Goal: Task Accomplishment & Management: Complete application form

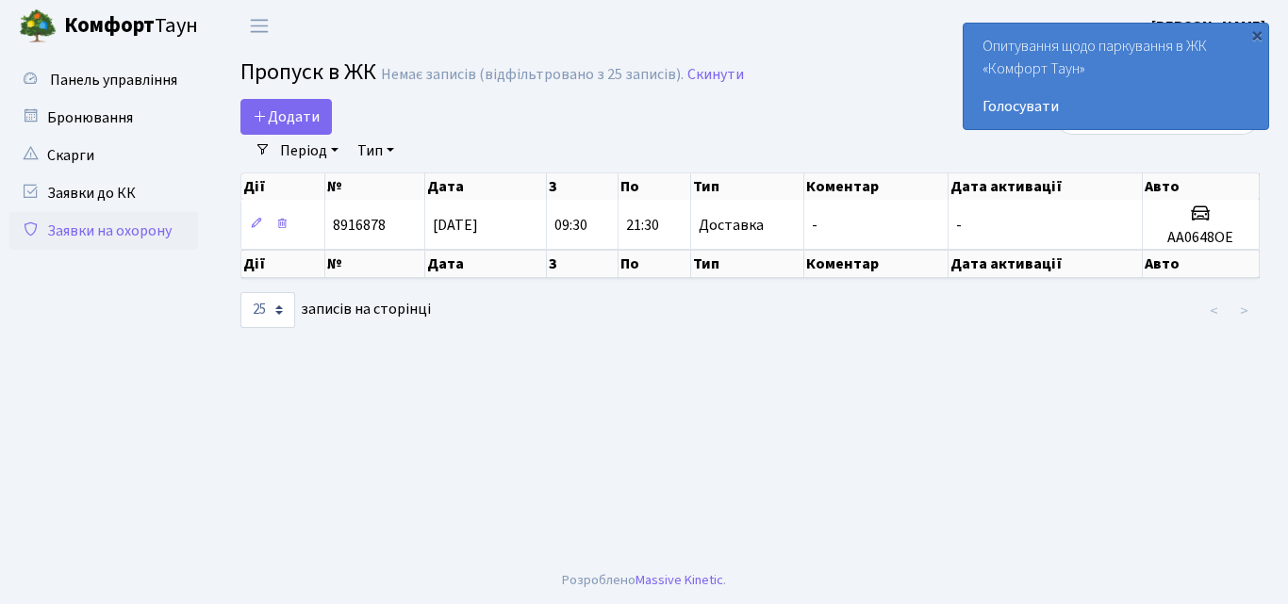
select select "25"
click at [110, 232] on link "Заявки на охорону" at bounding box center [103, 231] width 189 height 38
select select "25"
click at [282, 112] on span "Додати" at bounding box center [286, 117] width 67 height 21
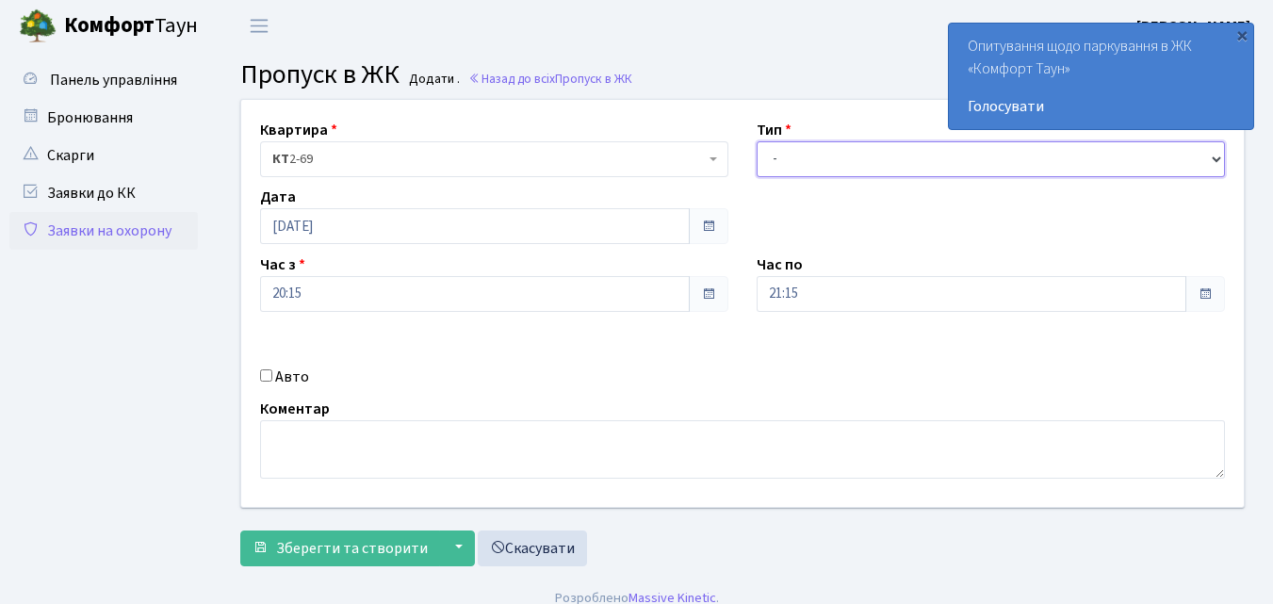
click at [785, 155] on select "- Доставка Таксі Гості Сервіс" at bounding box center [991, 159] width 468 height 36
select select "1"
click at [757, 141] on select "- Доставка Таксі Гості Сервіс" at bounding box center [991, 159] width 468 height 36
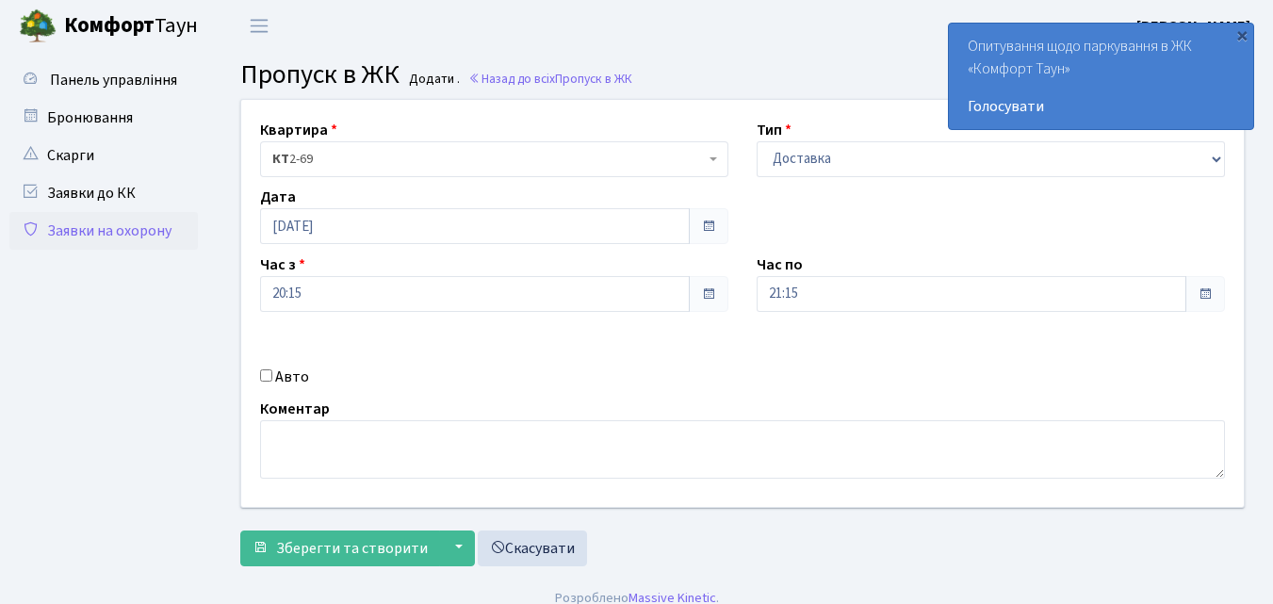
click at [797, 214] on div "Квартира <b>КТ</b>&nbsp;&nbsp;&nbsp;&nbsp;2-69 КТ 2-69 Тип - Доставка Таксі Гос…" at bounding box center [742, 303] width 1031 height 407
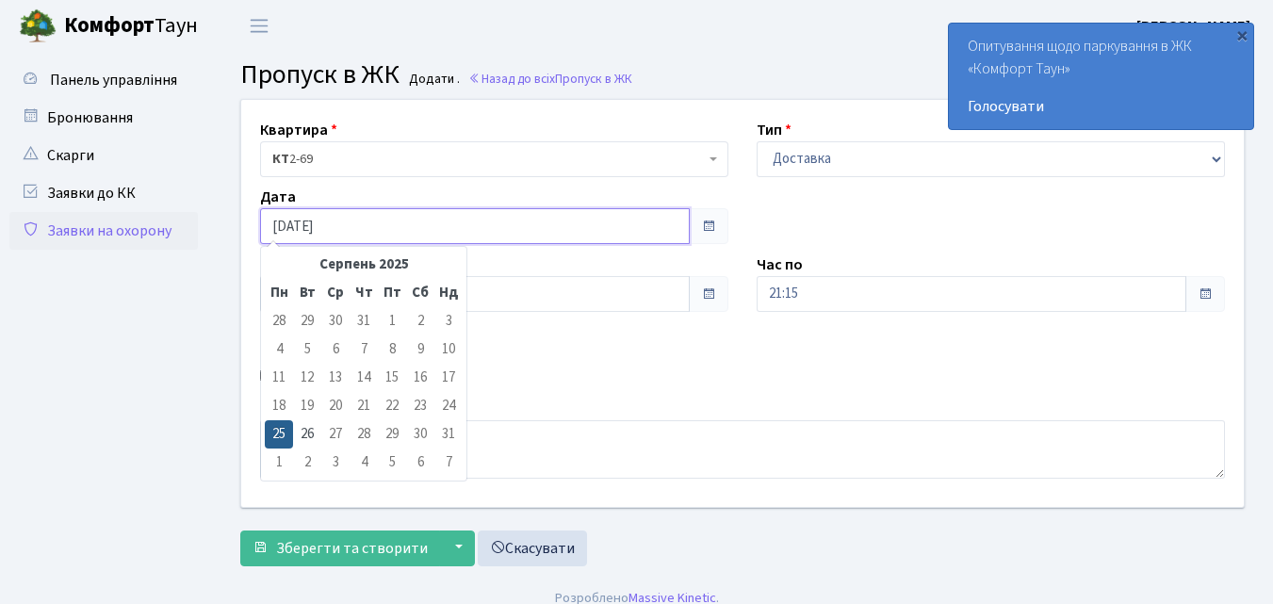
click at [353, 220] on input "[DATE]" at bounding box center [475, 226] width 430 height 36
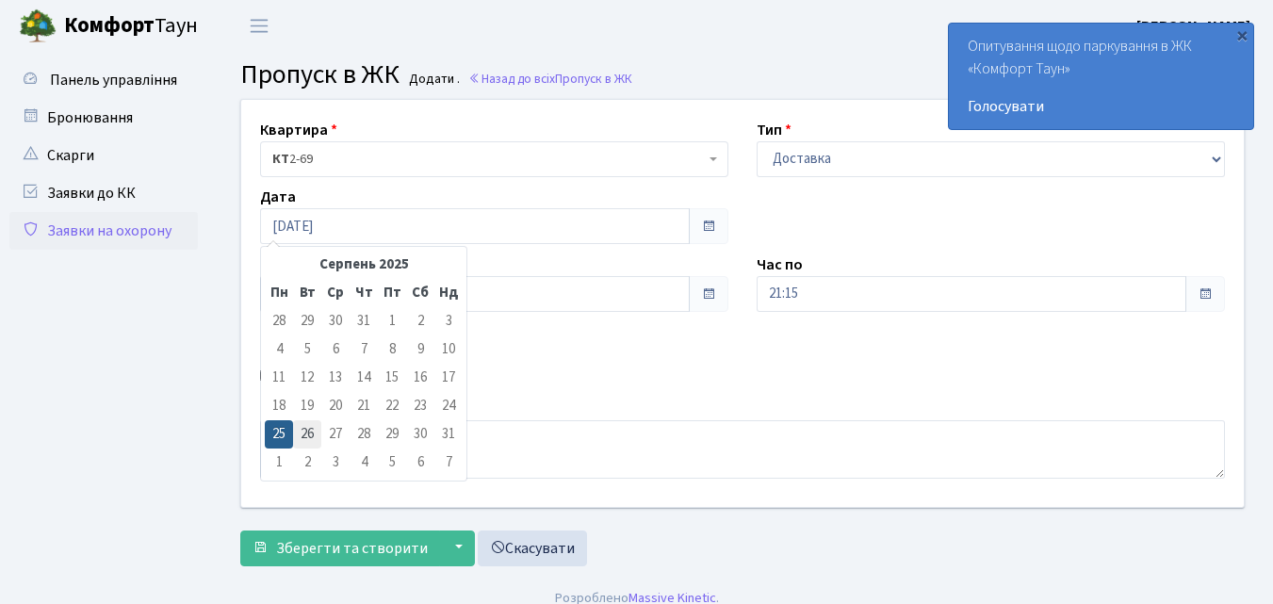
click at [299, 433] on td "26" at bounding box center [307, 434] width 28 height 28
type input "[DATE]"
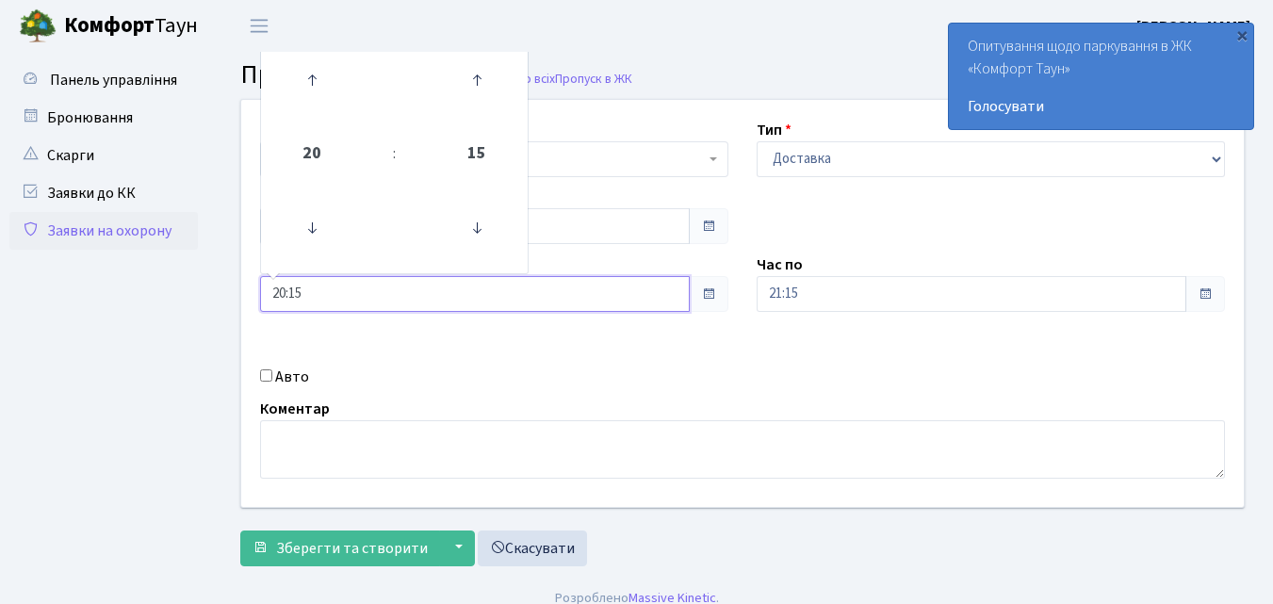
click at [320, 293] on input "20:15" at bounding box center [475, 294] width 430 height 36
click at [305, 233] on icon at bounding box center [312, 228] width 51 height 51
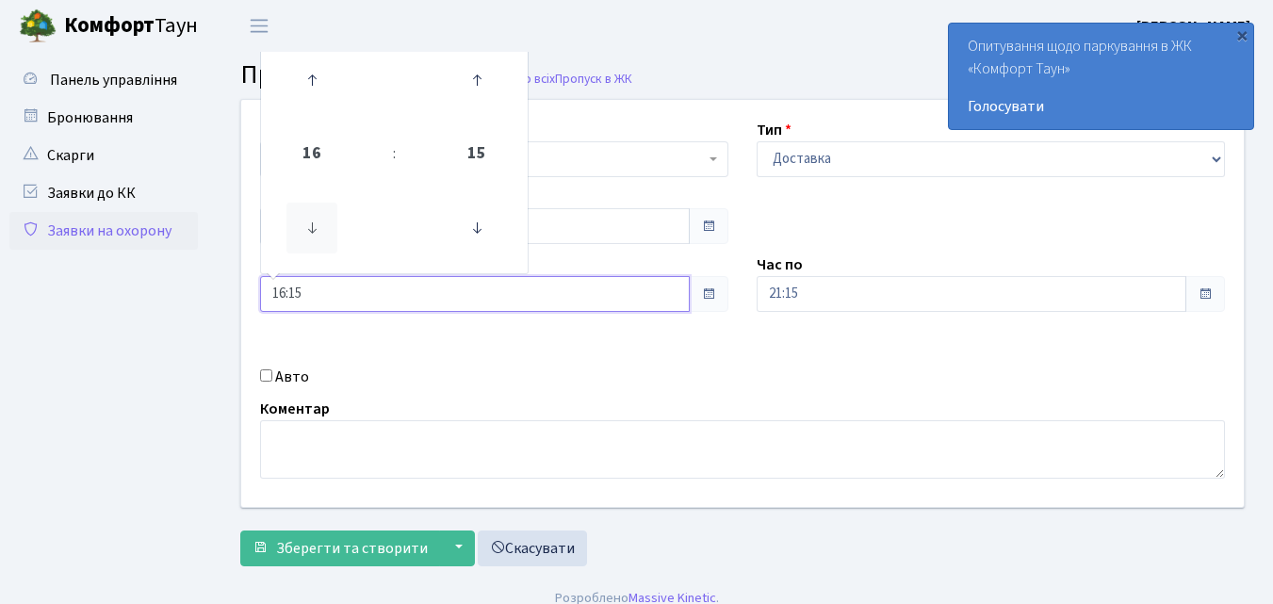
click at [305, 233] on icon at bounding box center [312, 228] width 51 height 51
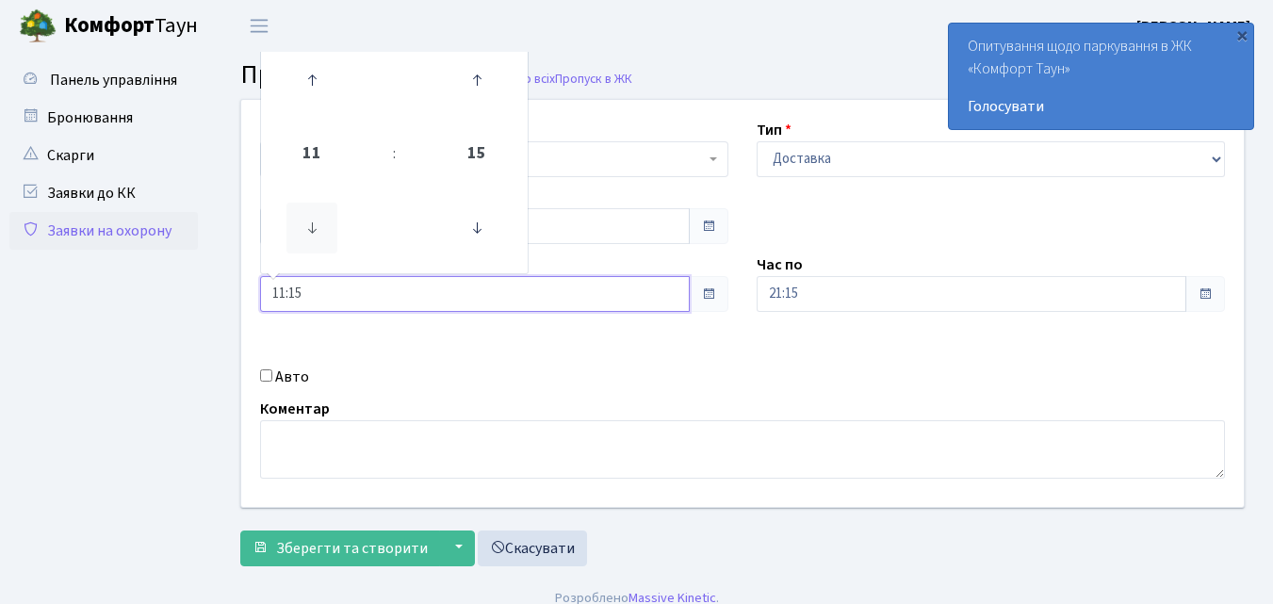
click at [305, 233] on icon at bounding box center [312, 228] width 51 height 51
type input "09:15"
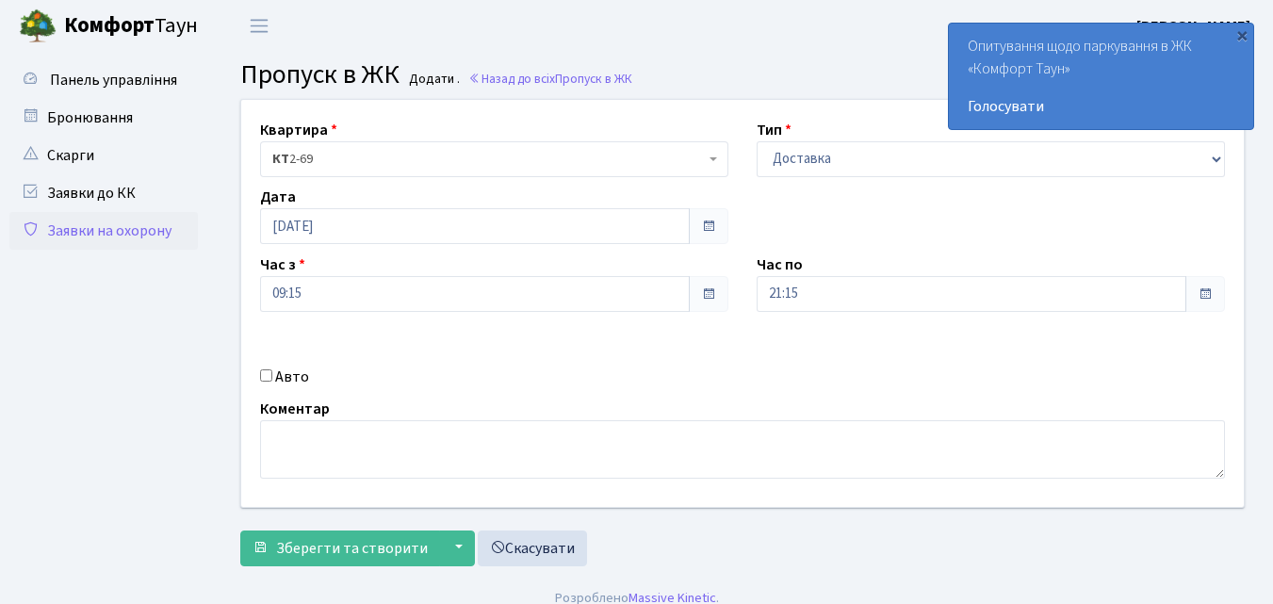
click at [264, 376] on input "Авто" at bounding box center [266, 376] width 12 height 12
click at [265, 374] on input "Авто" at bounding box center [266, 376] width 12 height 12
checkbox input "true"
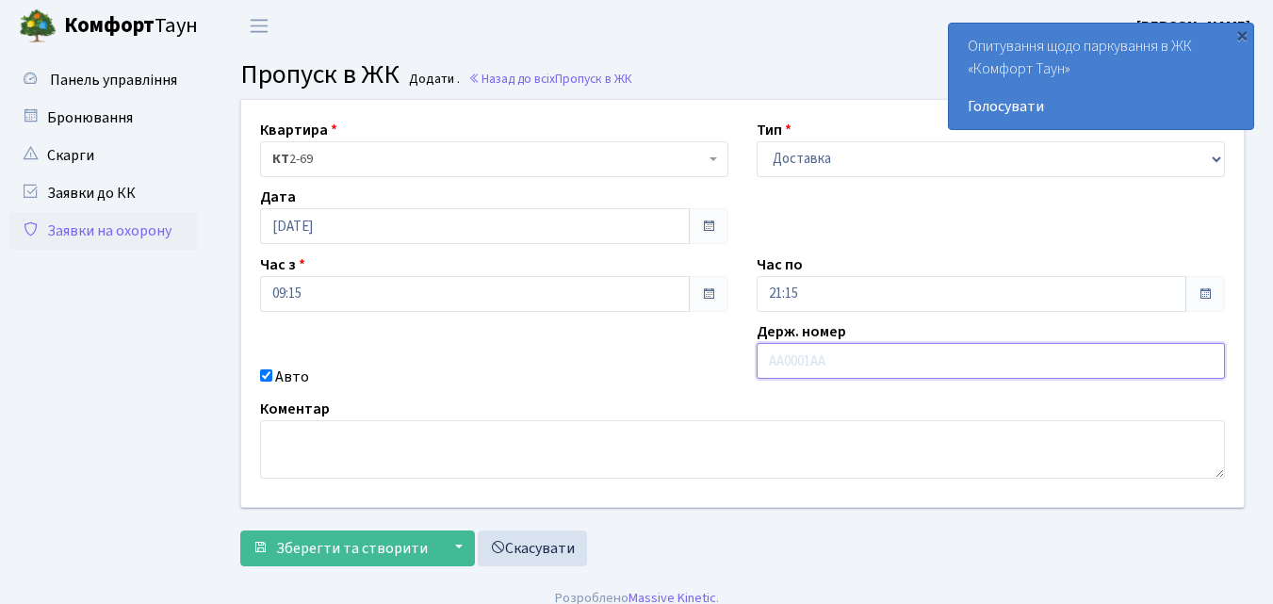
click at [768, 365] on input "text" at bounding box center [991, 361] width 468 height 36
type input "КА2447ЕВ"
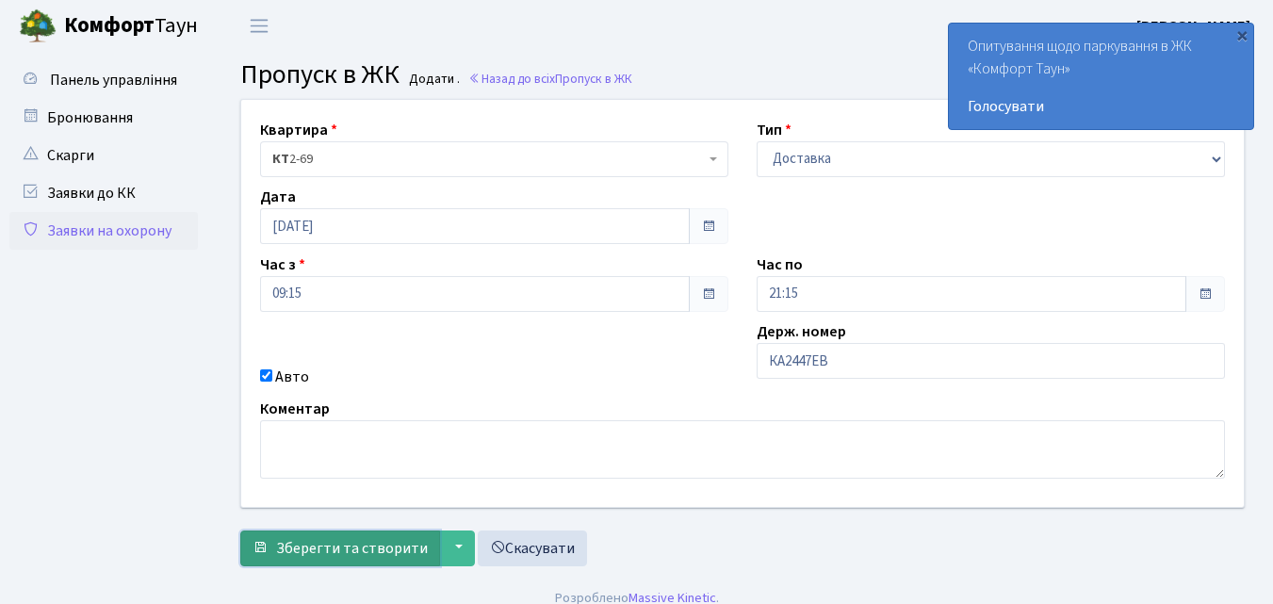
click at [285, 558] on span "Зберегти та створити" at bounding box center [352, 548] width 152 height 21
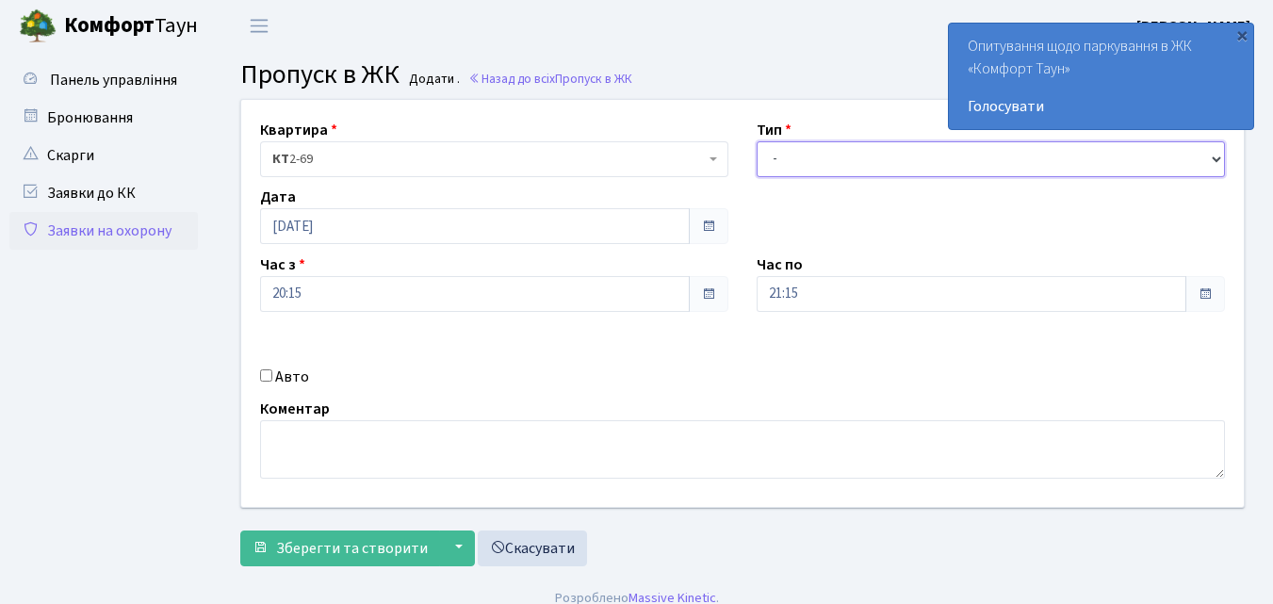
click at [802, 155] on select "- Доставка Таксі Гості Сервіс" at bounding box center [991, 159] width 468 height 36
select select "1"
click at [757, 141] on select "- Доставка Таксі Гості Сервіс" at bounding box center [991, 159] width 468 height 36
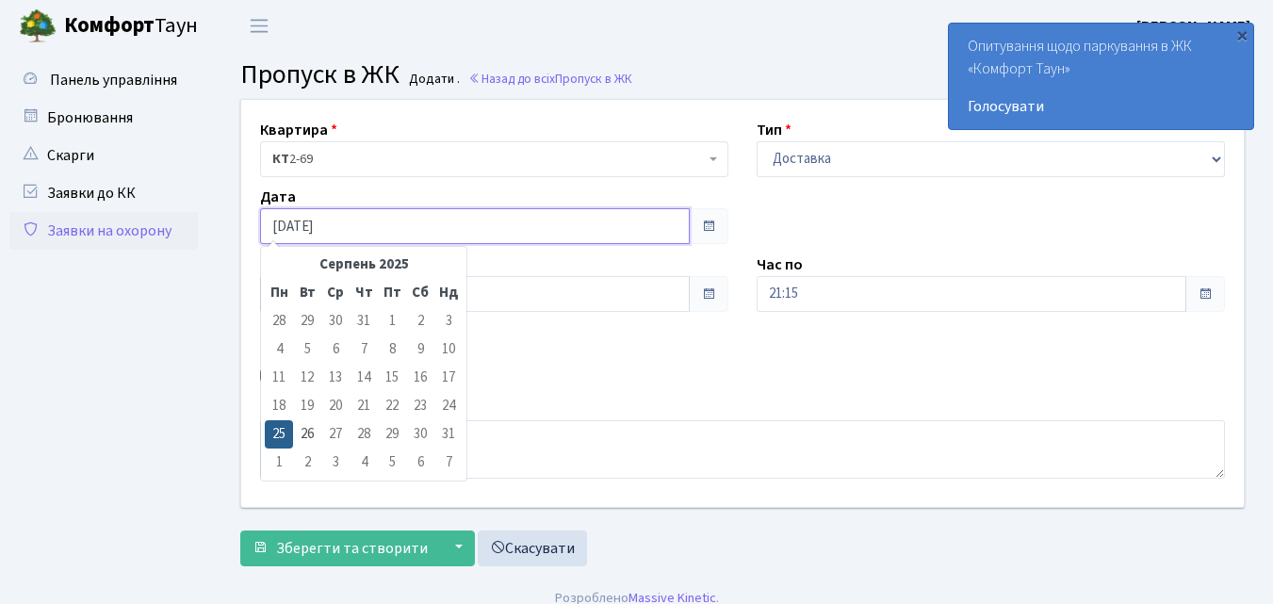
click at [343, 229] on input "[DATE]" at bounding box center [475, 226] width 430 height 36
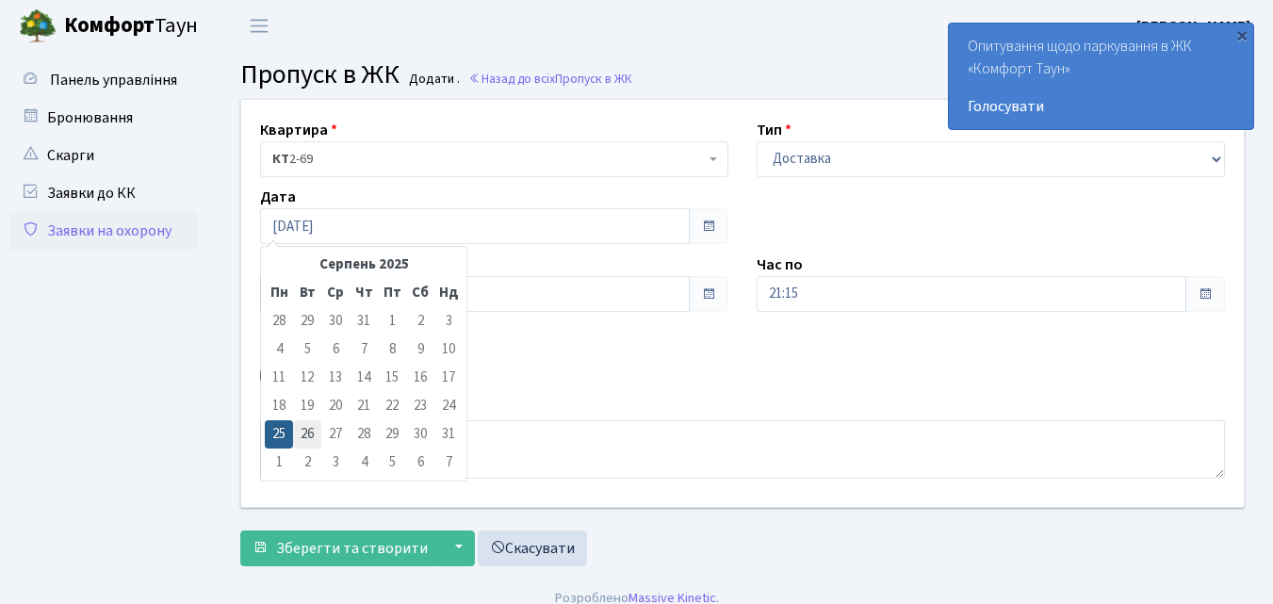
click at [308, 438] on td "26" at bounding box center [307, 434] width 28 height 28
type input "[DATE]"
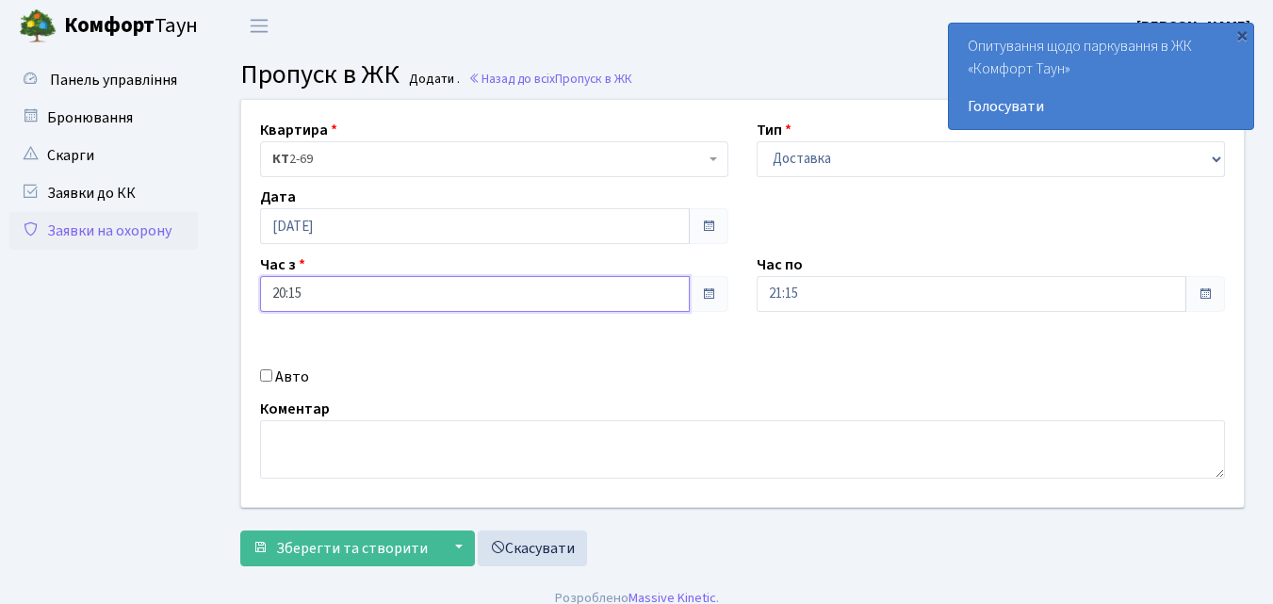
click at [323, 289] on input "20:15" at bounding box center [475, 294] width 430 height 36
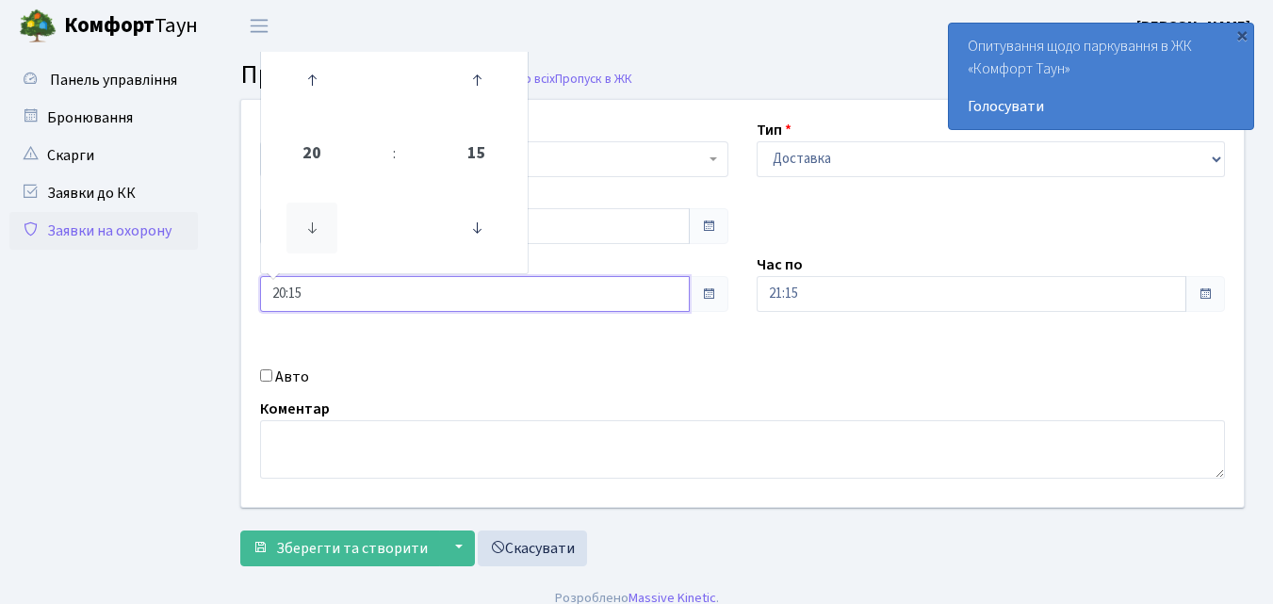
click at [319, 225] on icon at bounding box center [312, 228] width 51 height 51
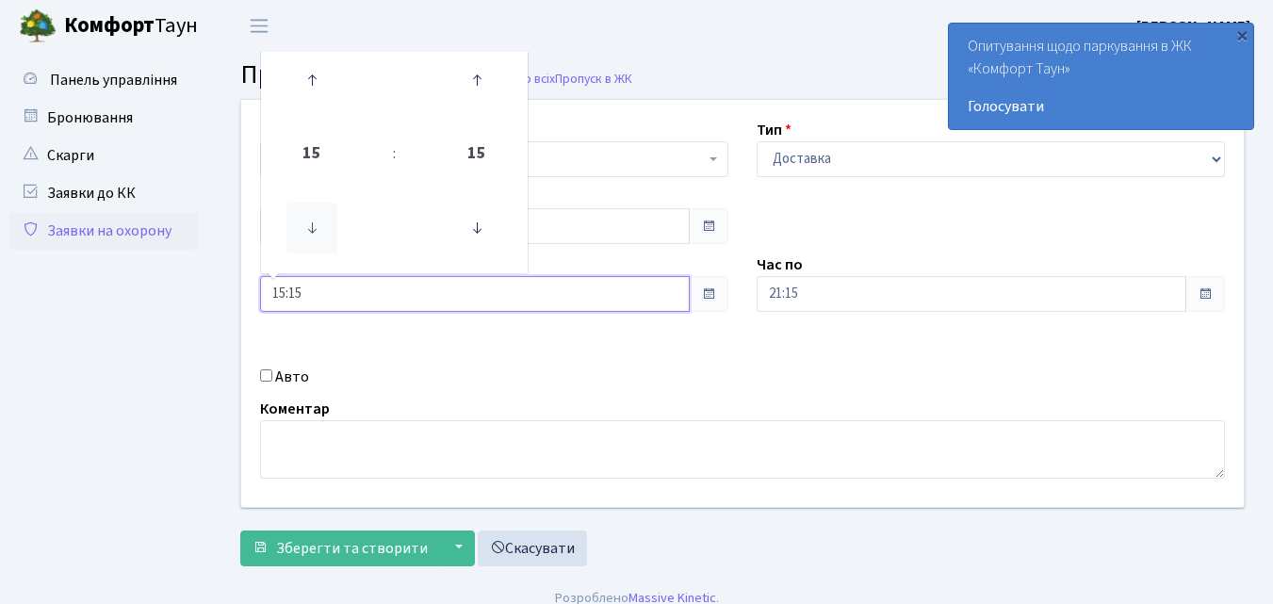
click at [319, 225] on icon at bounding box center [312, 228] width 51 height 51
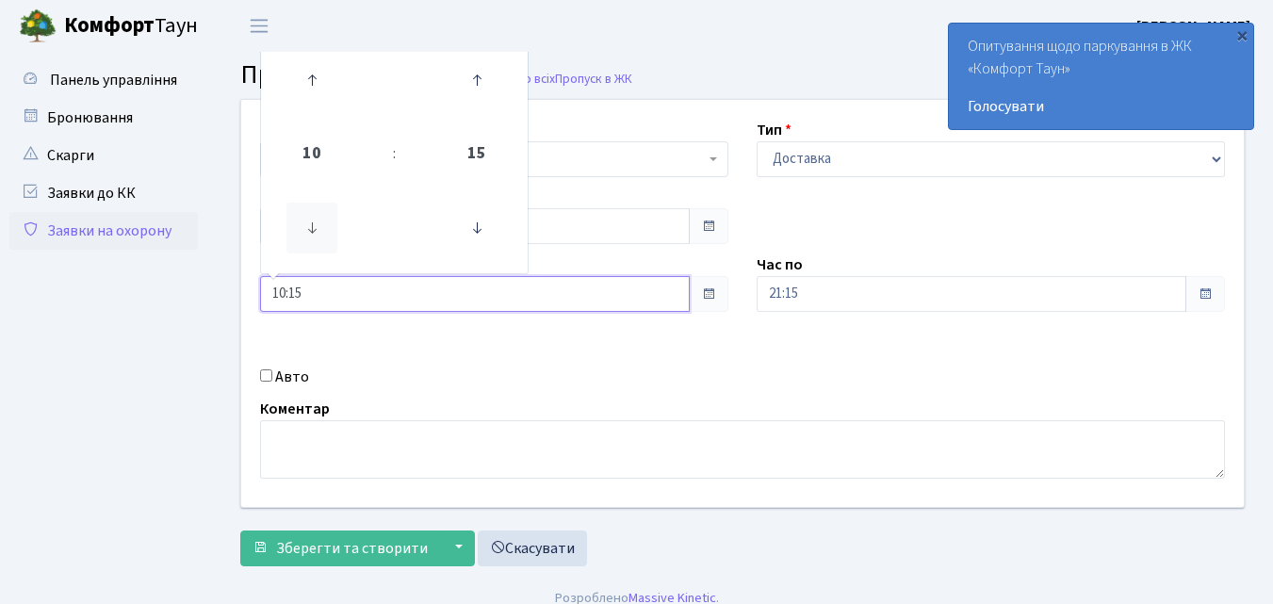
click at [319, 225] on icon at bounding box center [312, 228] width 51 height 51
type input "09:15"
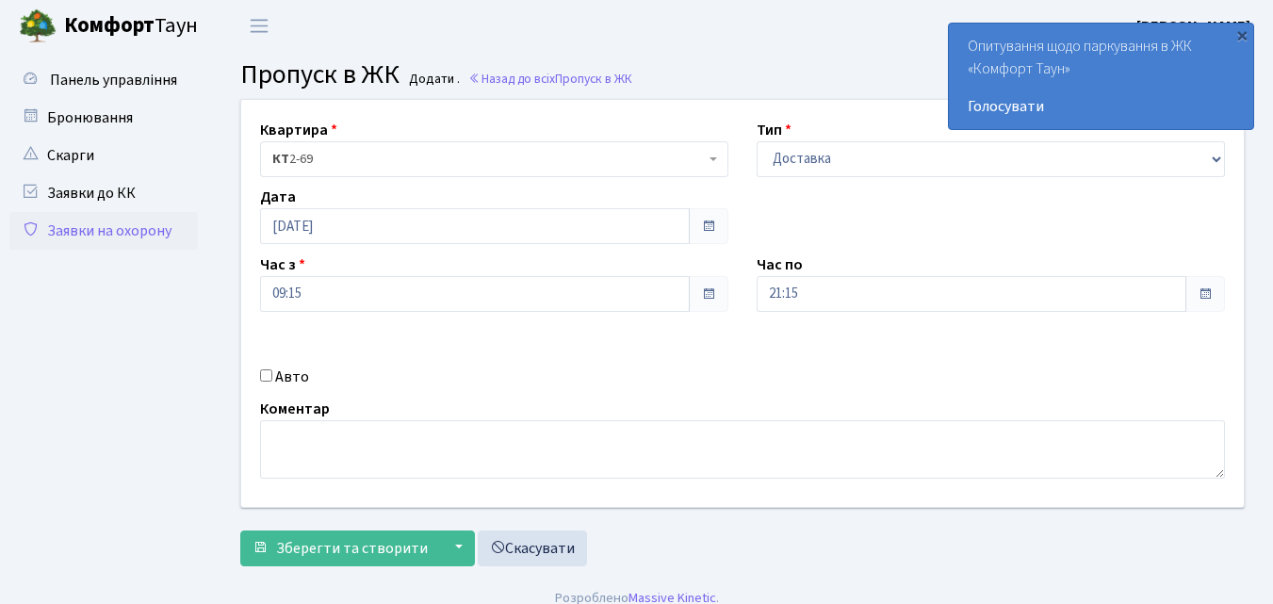
click at [262, 381] on input "Авто" at bounding box center [266, 376] width 12 height 12
checkbox input "true"
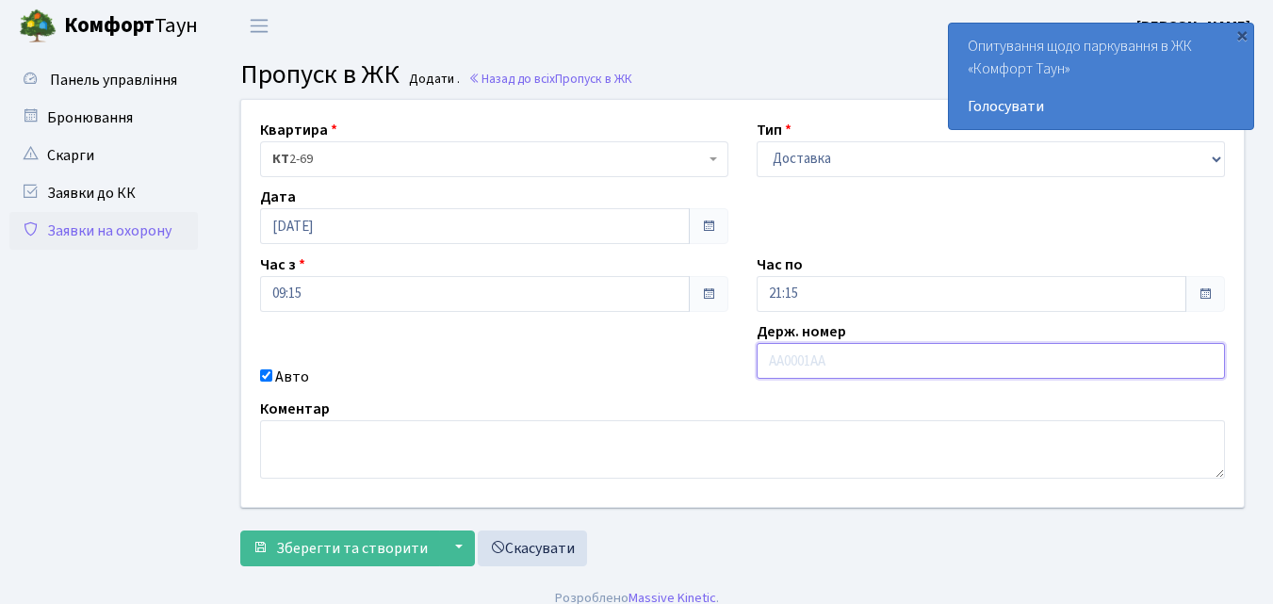
click at [777, 353] on input "text" at bounding box center [991, 361] width 468 height 36
type input "КА9159НК"
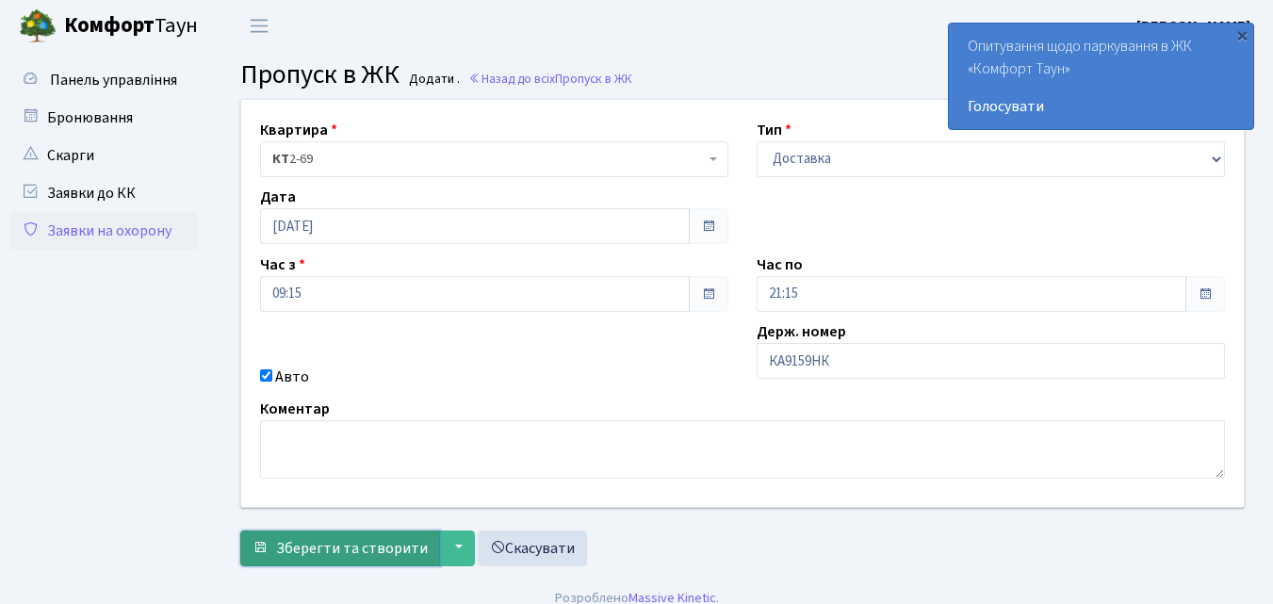
click at [390, 557] on span "Зберегти та створити" at bounding box center [352, 548] width 152 height 21
